Goal: Transaction & Acquisition: Purchase product/service

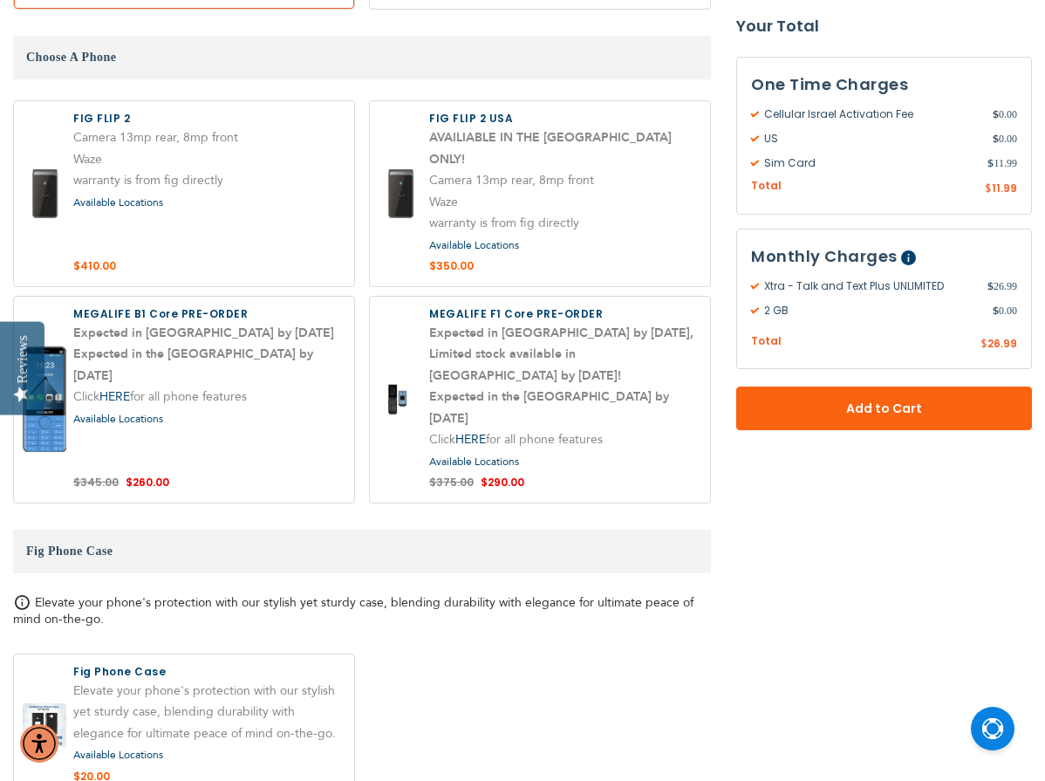
scroll to position [1907, 0]
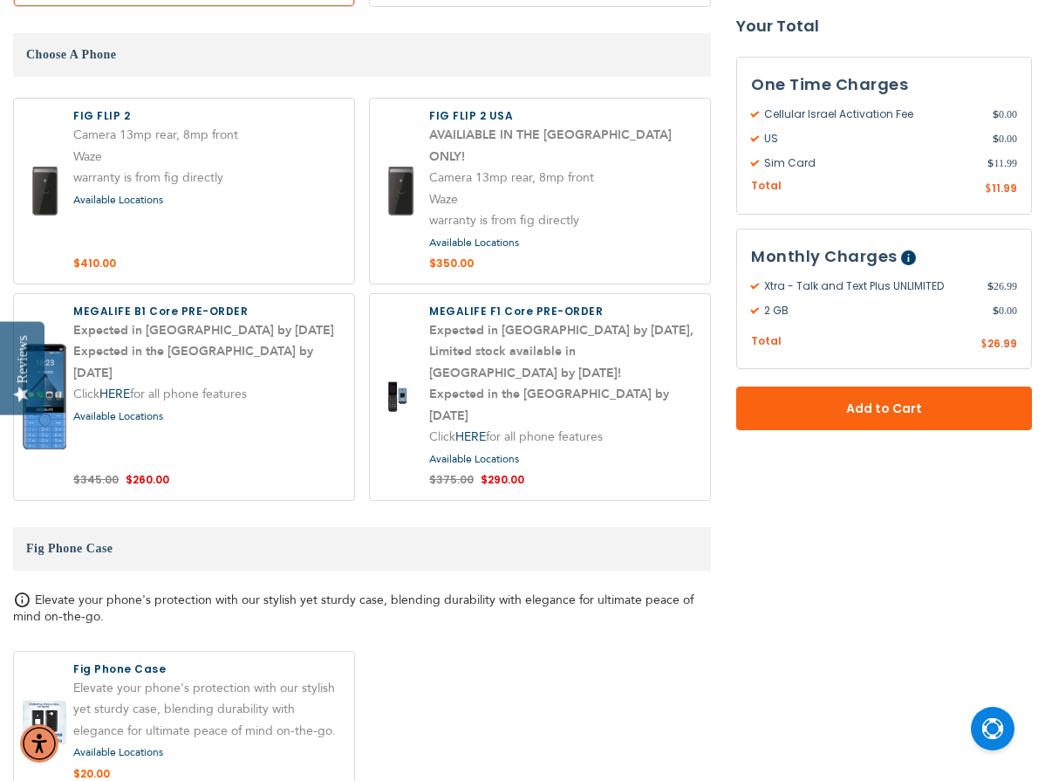
click at [493, 303] on label at bounding box center [540, 397] width 340 height 206
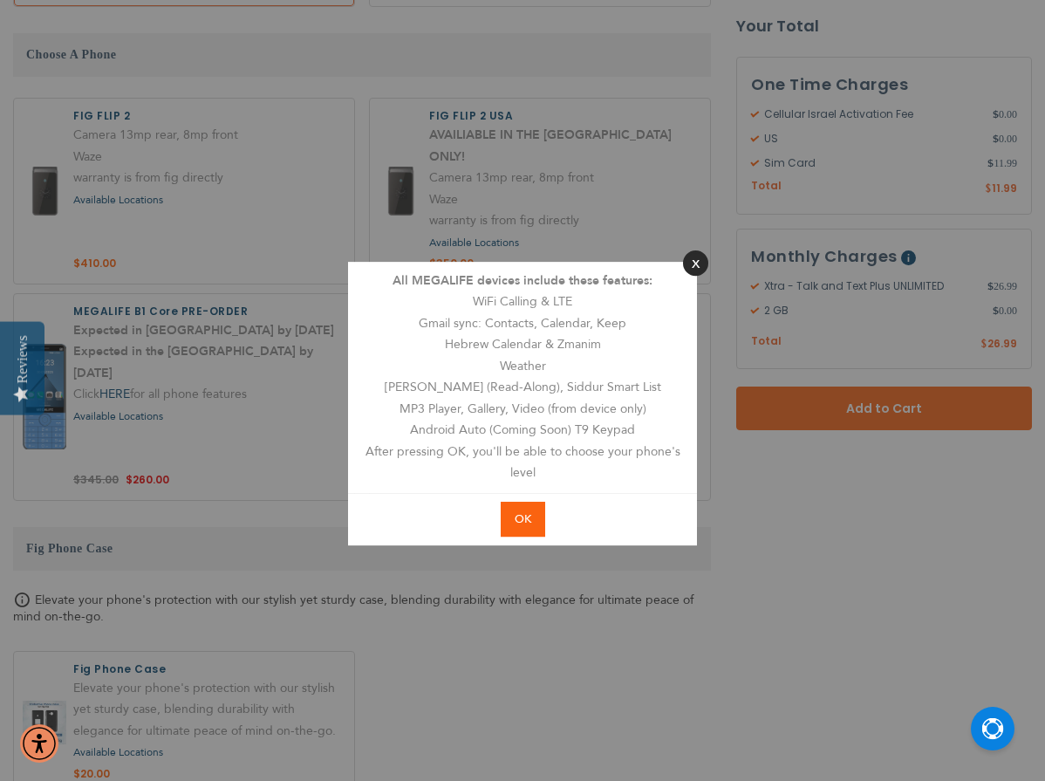
click at [687, 269] on button "Close" at bounding box center [695, 262] width 25 height 25
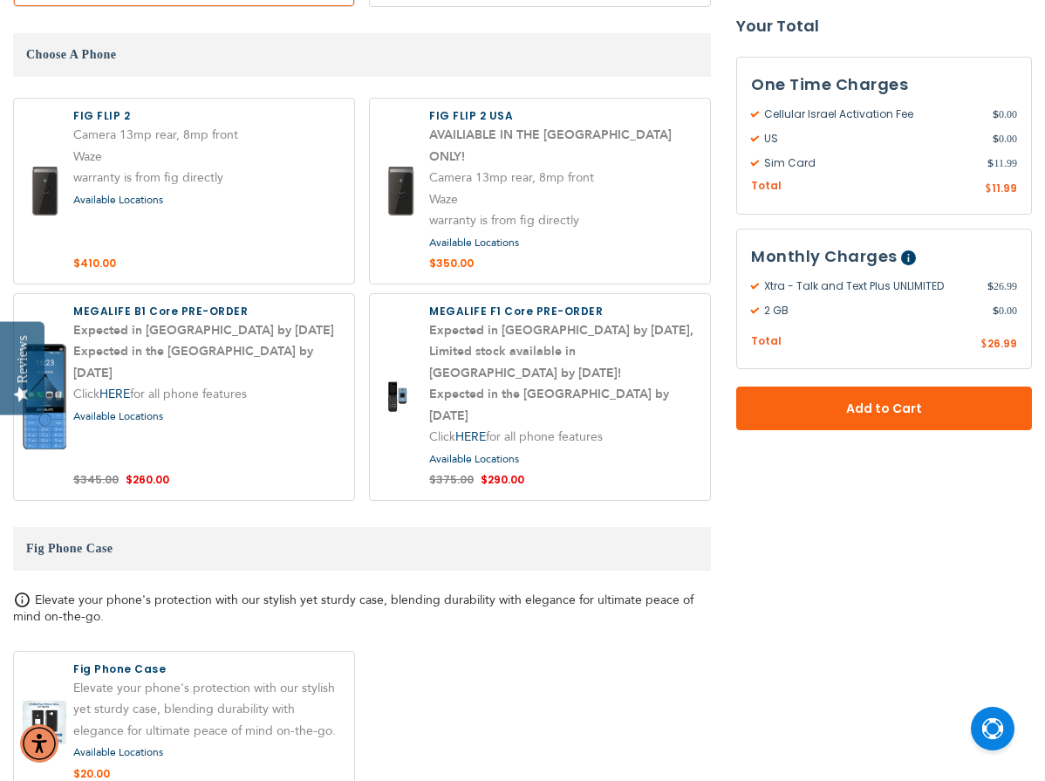
click at [400, 337] on label at bounding box center [540, 397] width 340 height 206
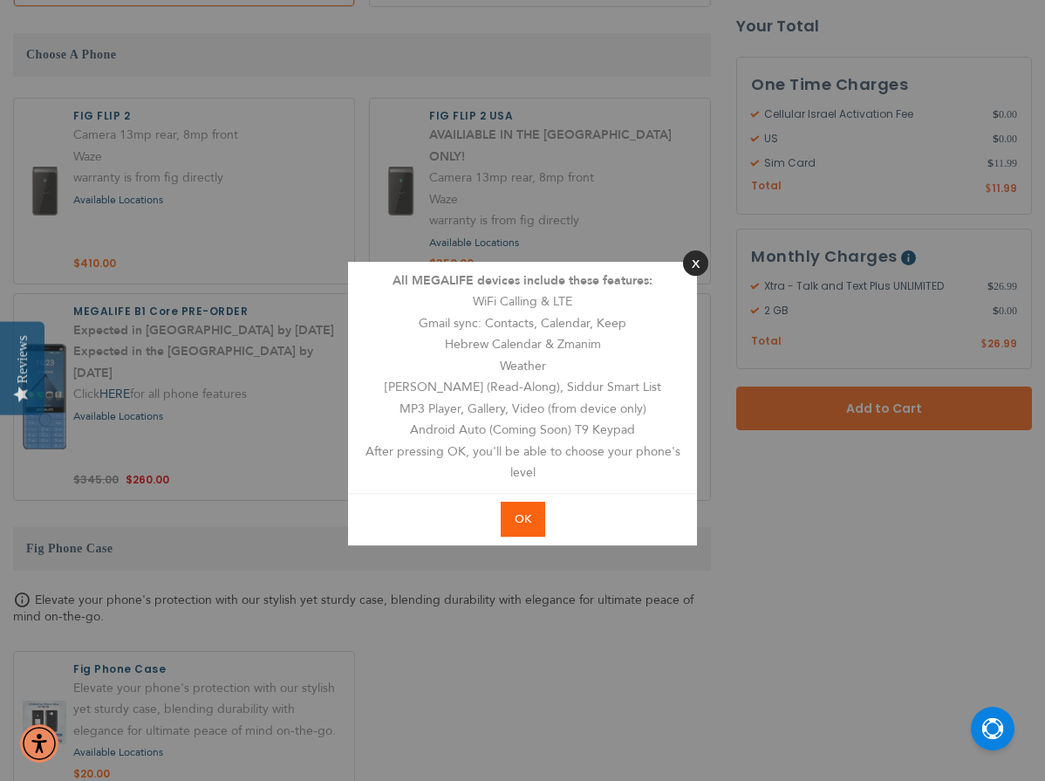
click at [693, 263] on button "Close" at bounding box center [695, 262] width 25 height 25
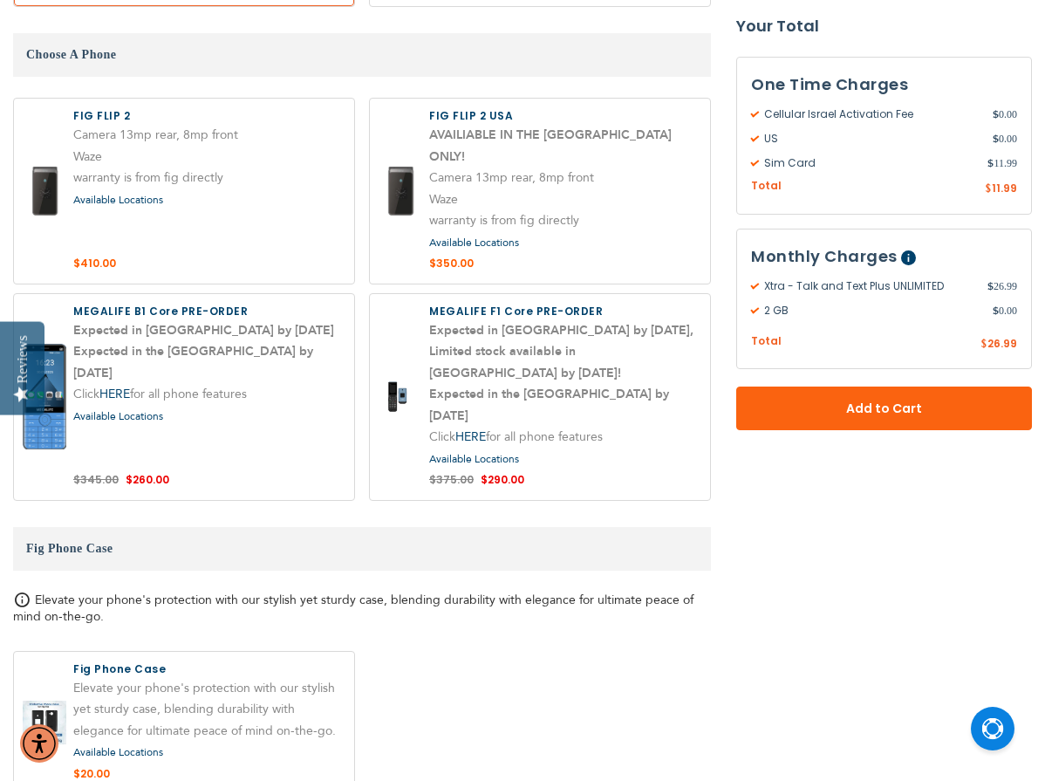
click at [475, 294] on label at bounding box center [540, 397] width 340 height 206
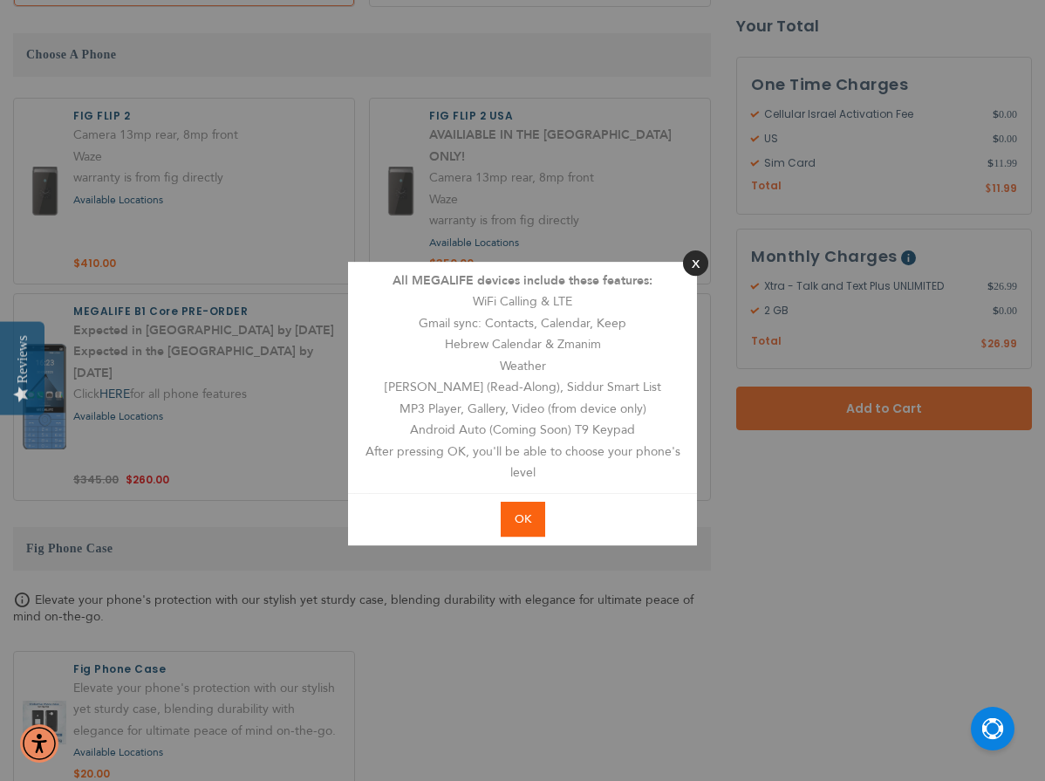
click at [697, 273] on button "Close" at bounding box center [695, 262] width 25 height 25
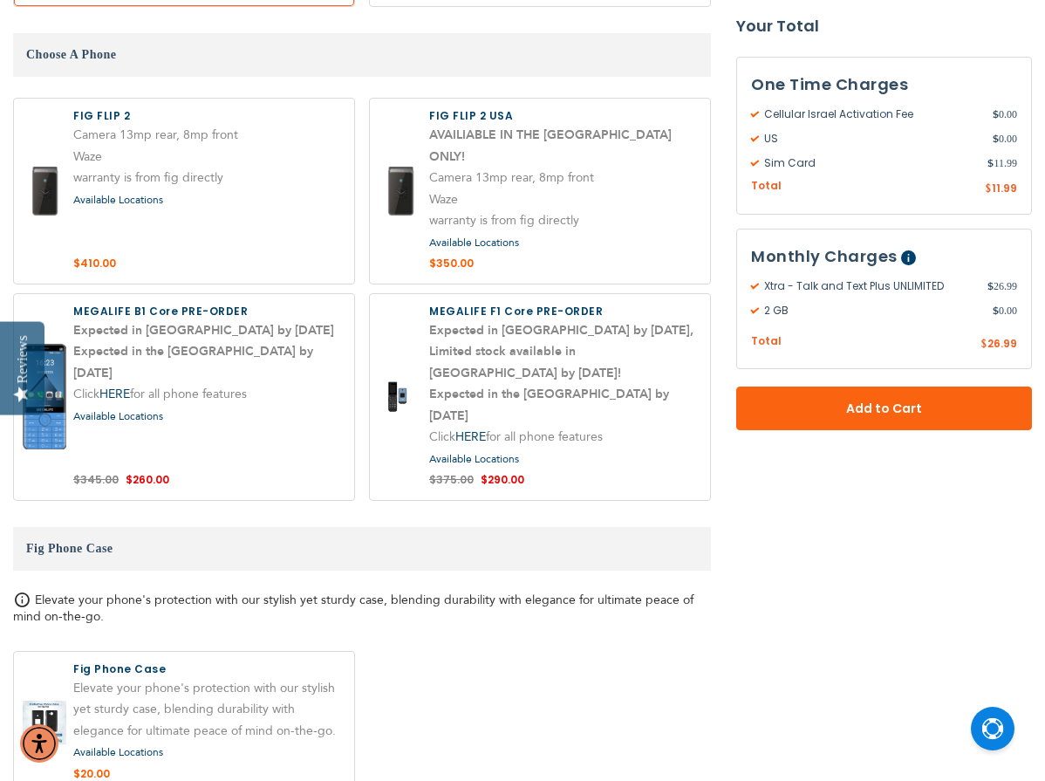
click at [534, 310] on label at bounding box center [540, 397] width 340 height 206
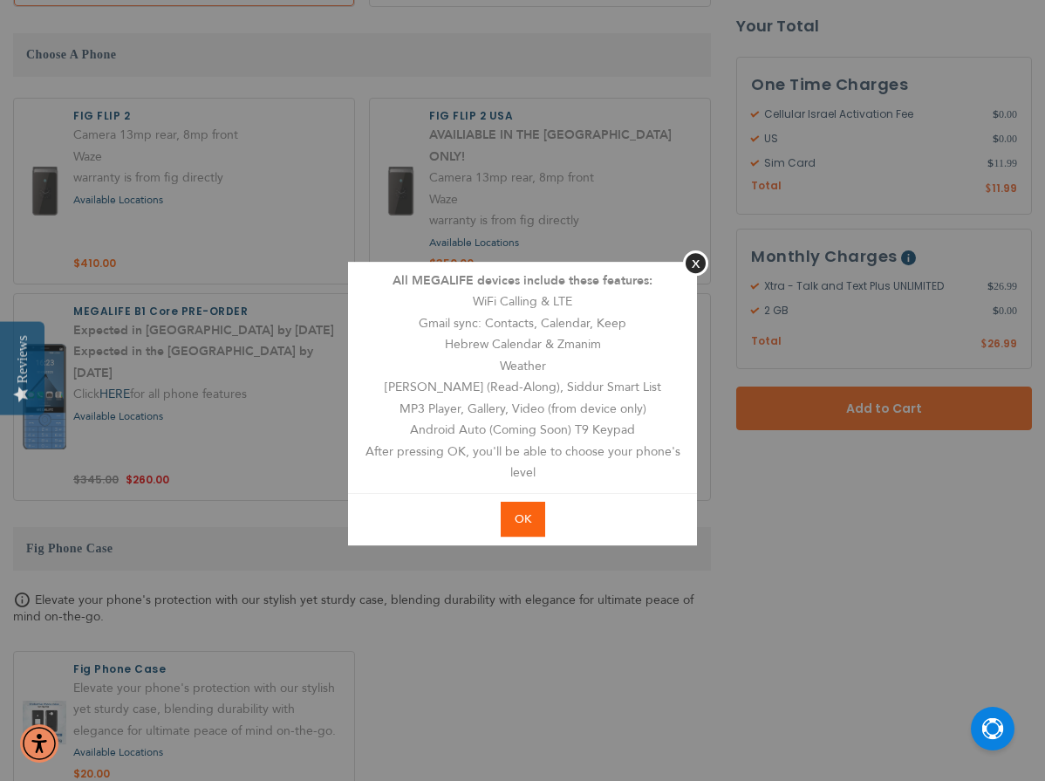
click at [680, 265] on div "All MEGALIFE devices include these features: WiFi Calling & LTE Gmail sync: Con…" at bounding box center [522, 377] width 349 height 231
click at [690, 265] on button "Close" at bounding box center [695, 262] width 25 height 25
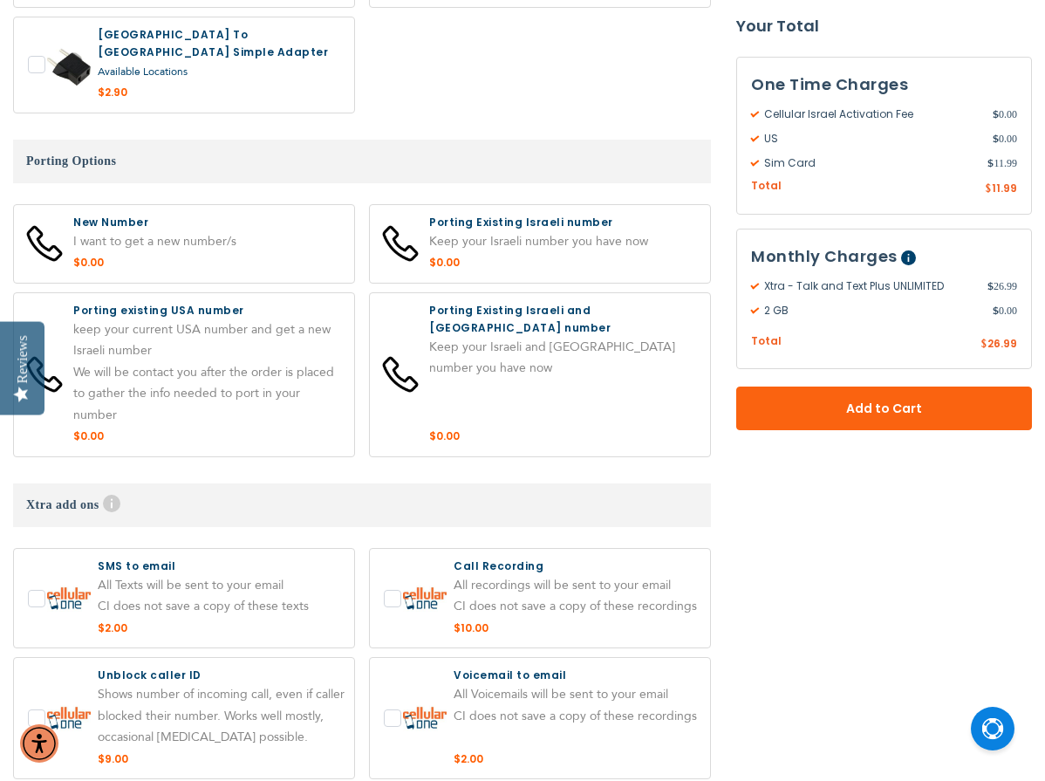
scroll to position [3099, 0]
